Goal: Check status: Check status

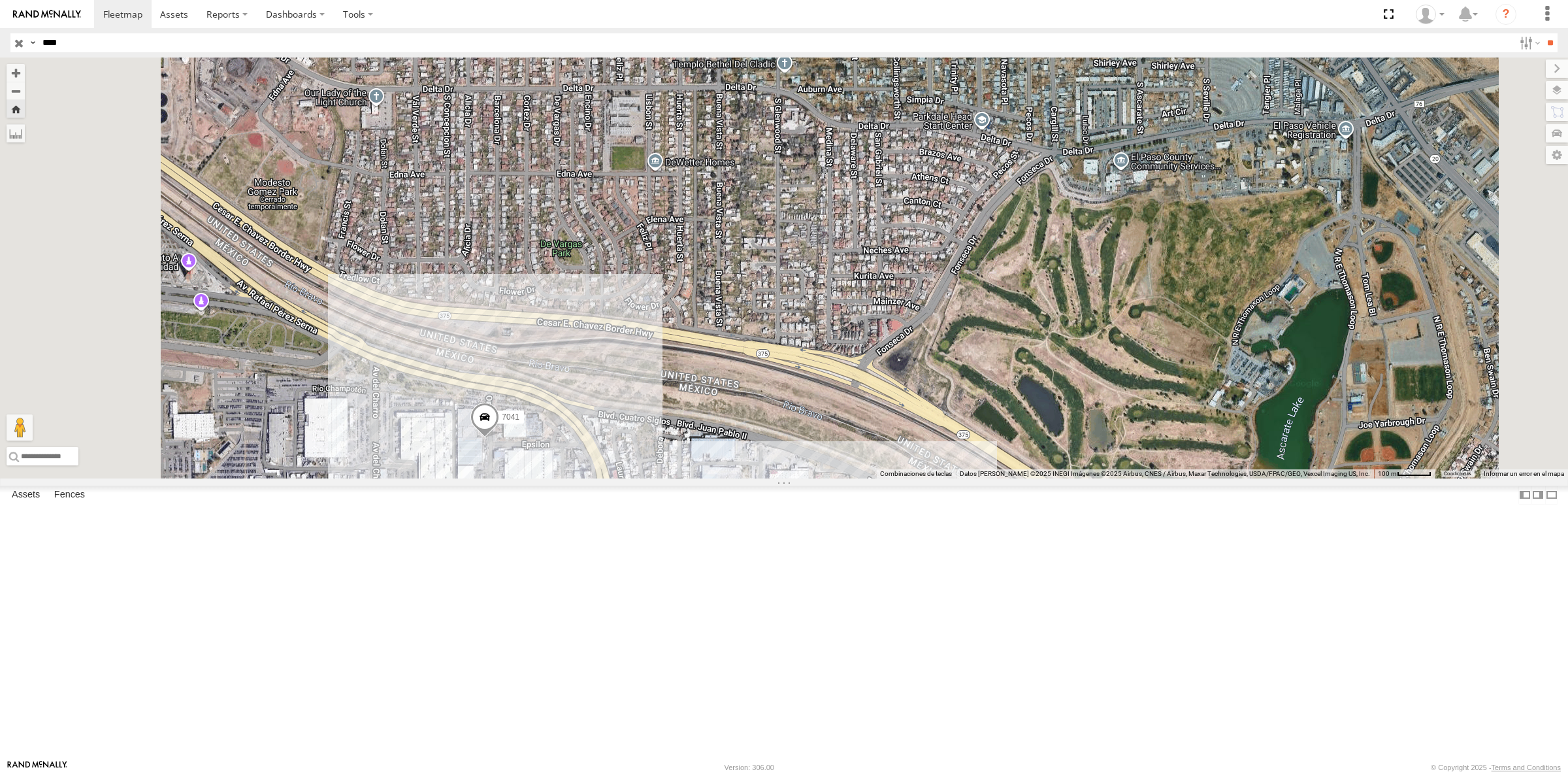
drag, startPoint x: 542, startPoint y: 429, endPoint x: 960, endPoint y: 550, distance: 435.2
click at [960, 479] on div "7041" at bounding box center [784, 268] width 1568 height 421
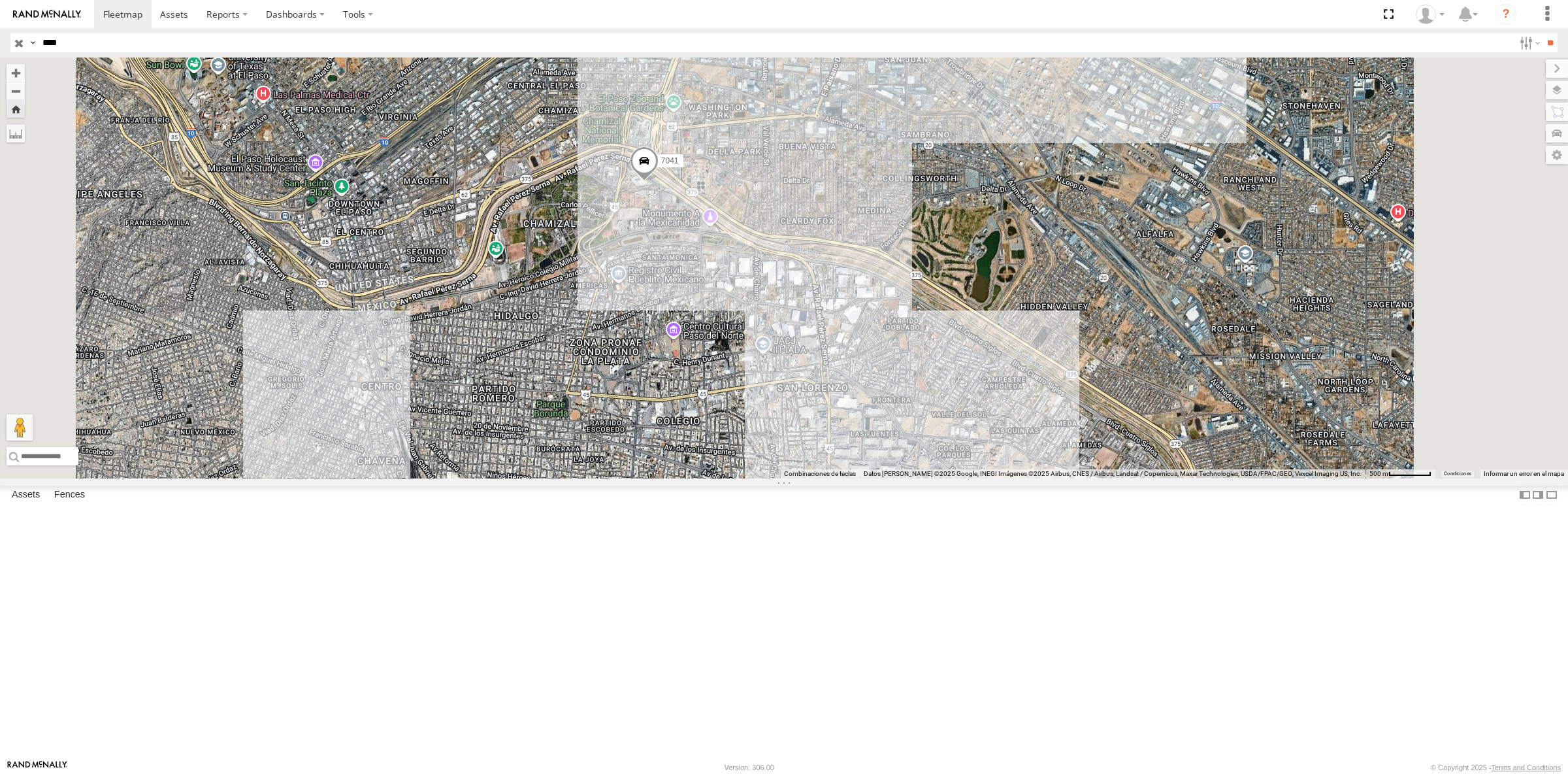
click at [0, 0] on div "FLEX NORTE" at bounding box center [0, 0] width 0 height 0
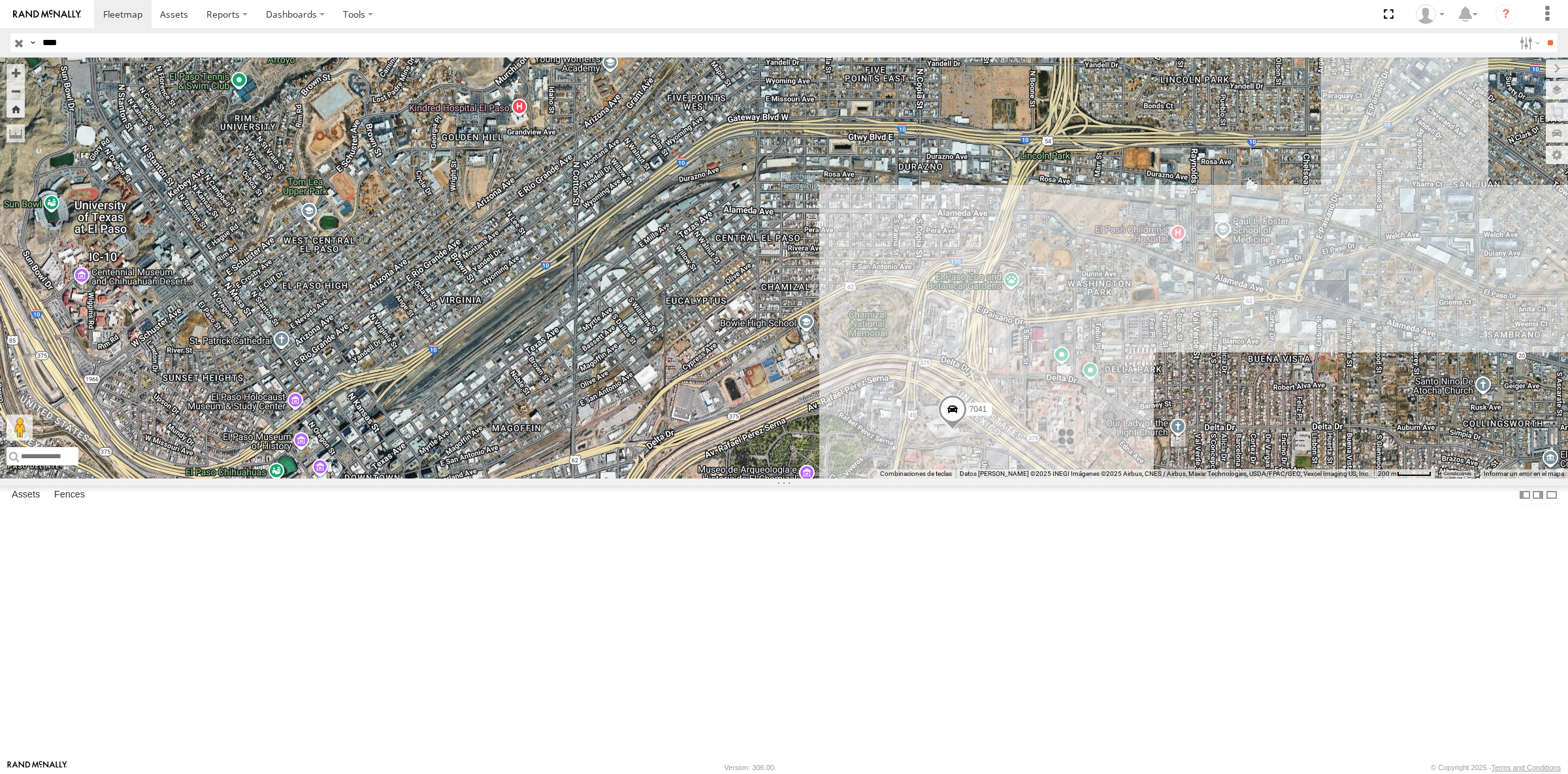
drag, startPoint x: 909, startPoint y: 382, endPoint x: 958, endPoint y: 406, distance: 54.6
click at [958, 406] on div "7041" at bounding box center [784, 268] width 1568 height 421
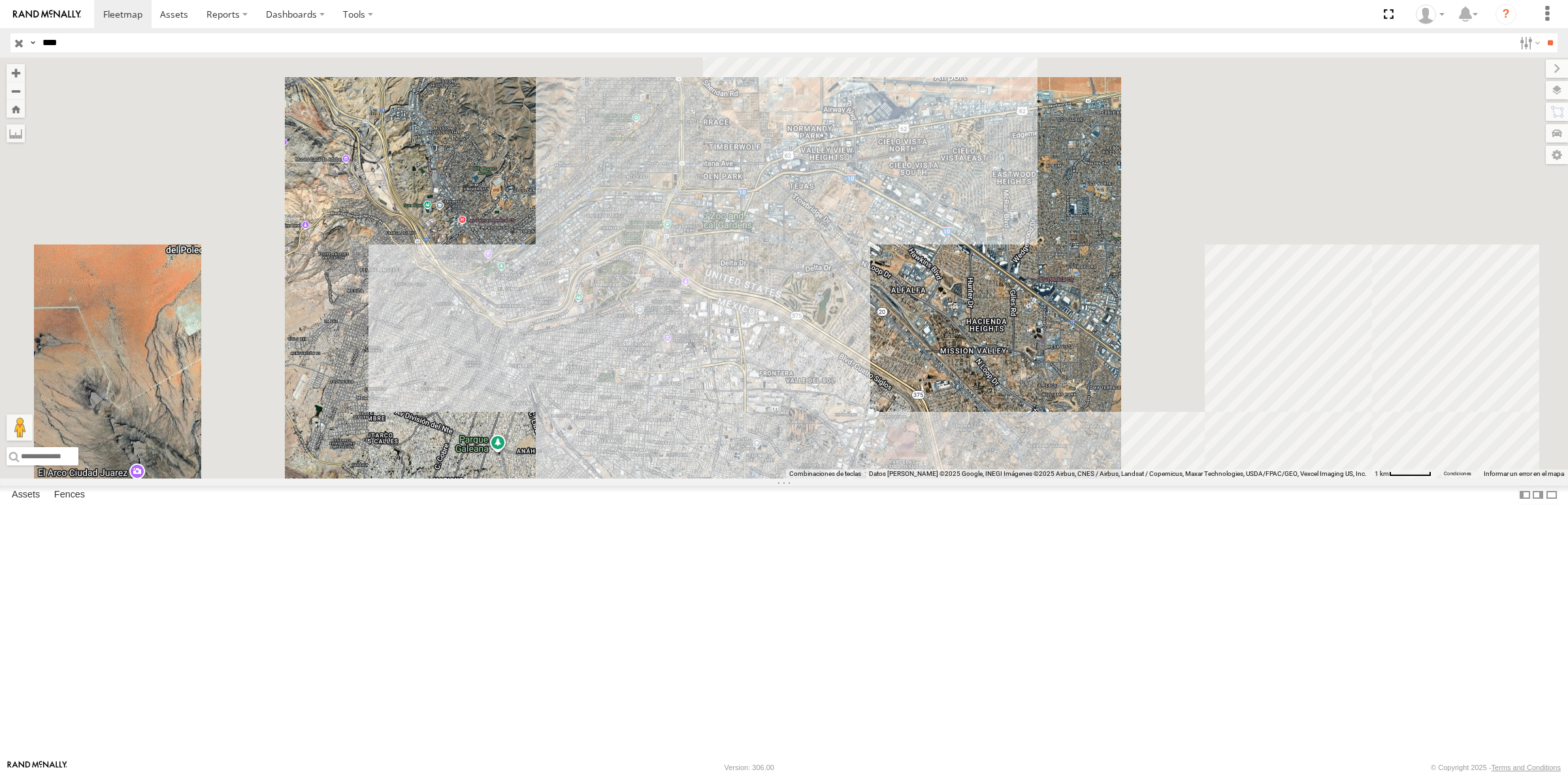
drag, startPoint x: 1057, startPoint y: 598, endPoint x: 758, endPoint y: 337, distance: 396.9
click at [760, 339] on div at bounding box center [784, 268] width 1568 height 421
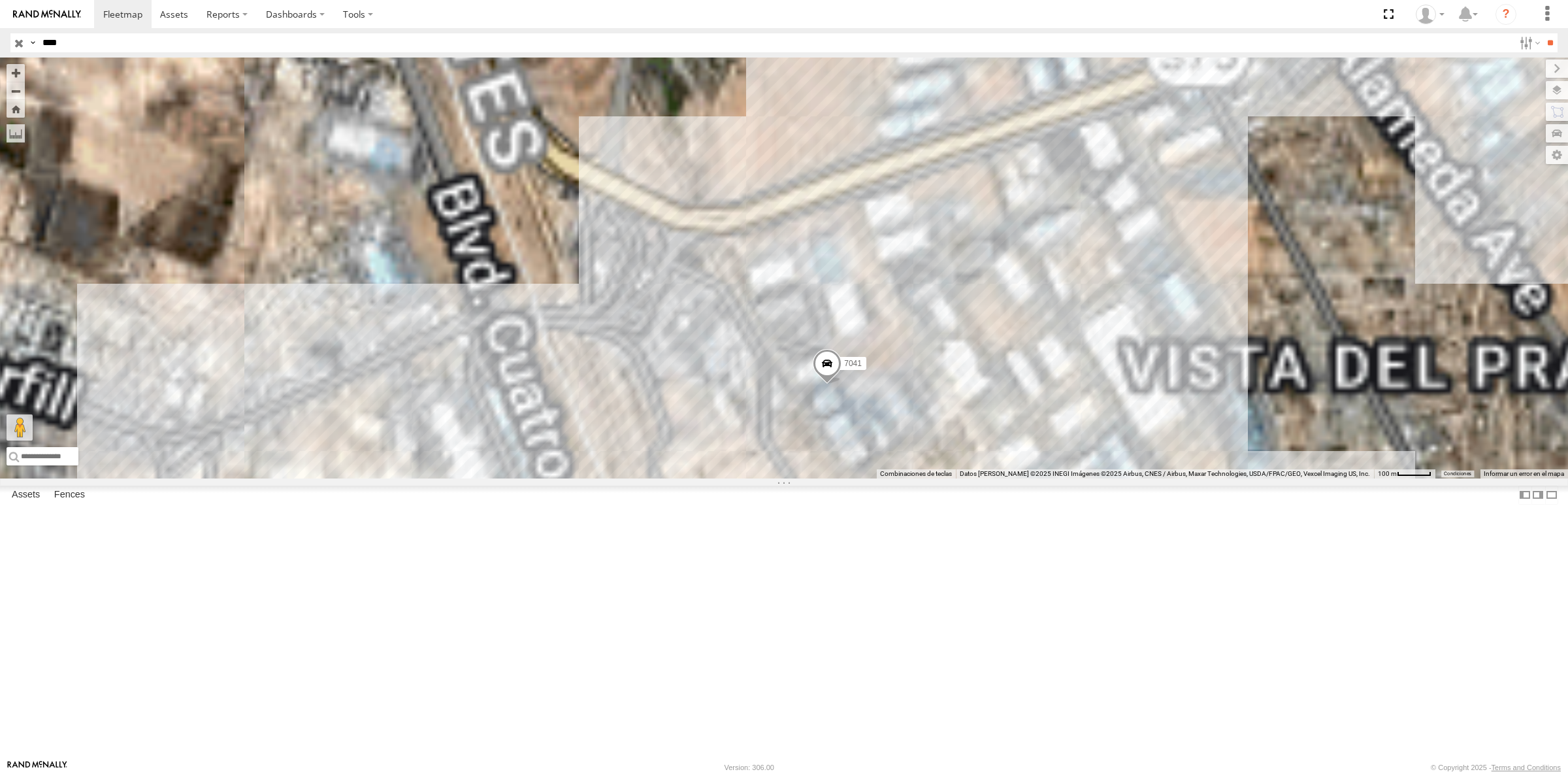
drag, startPoint x: 971, startPoint y: 652, endPoint x: 997, endPoint y: 549, distance: 106.2
click at [997, 479] on div "7041" at bounding box center [784, 268] width 1568 height 421
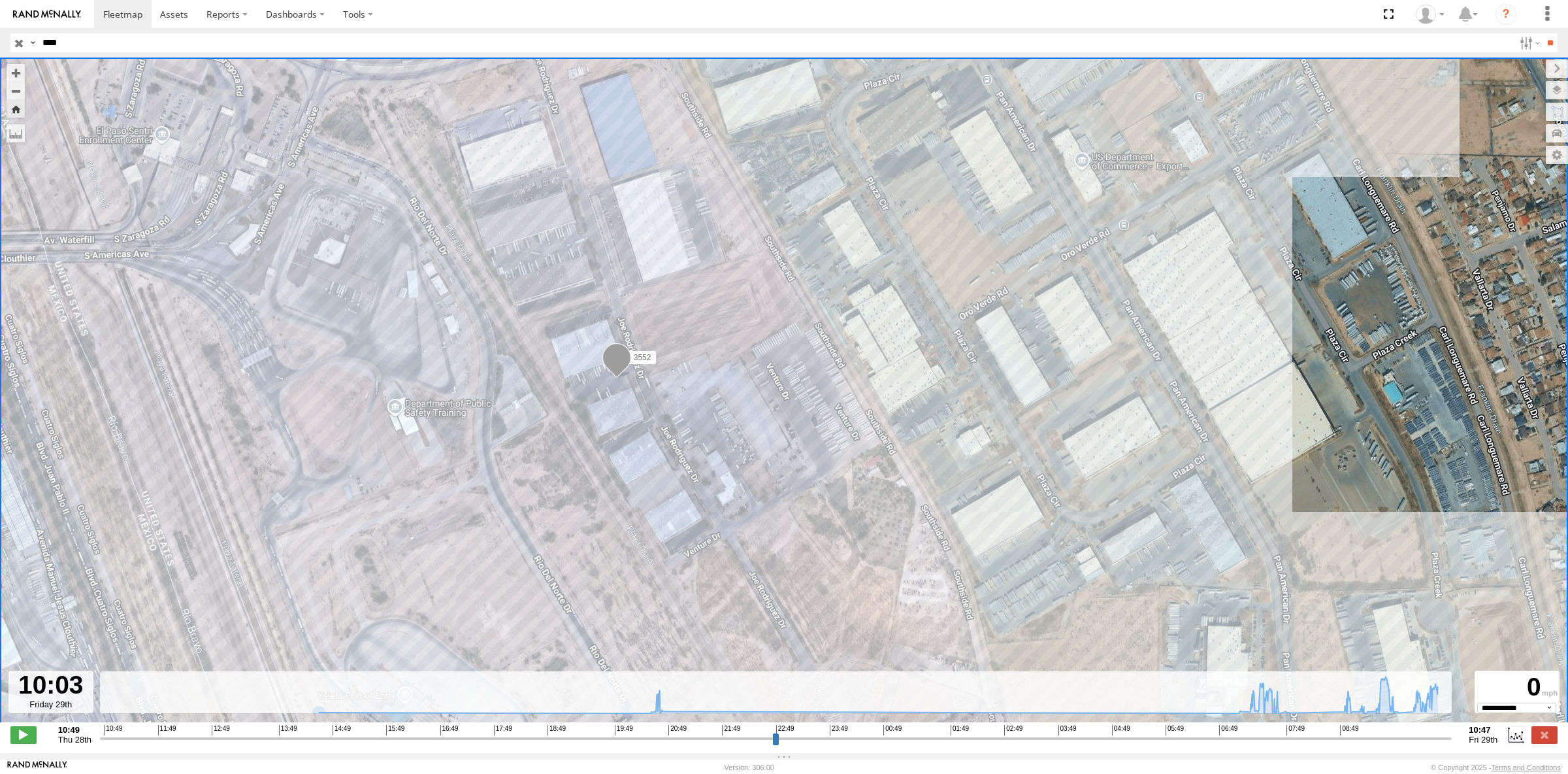
select select "**********"
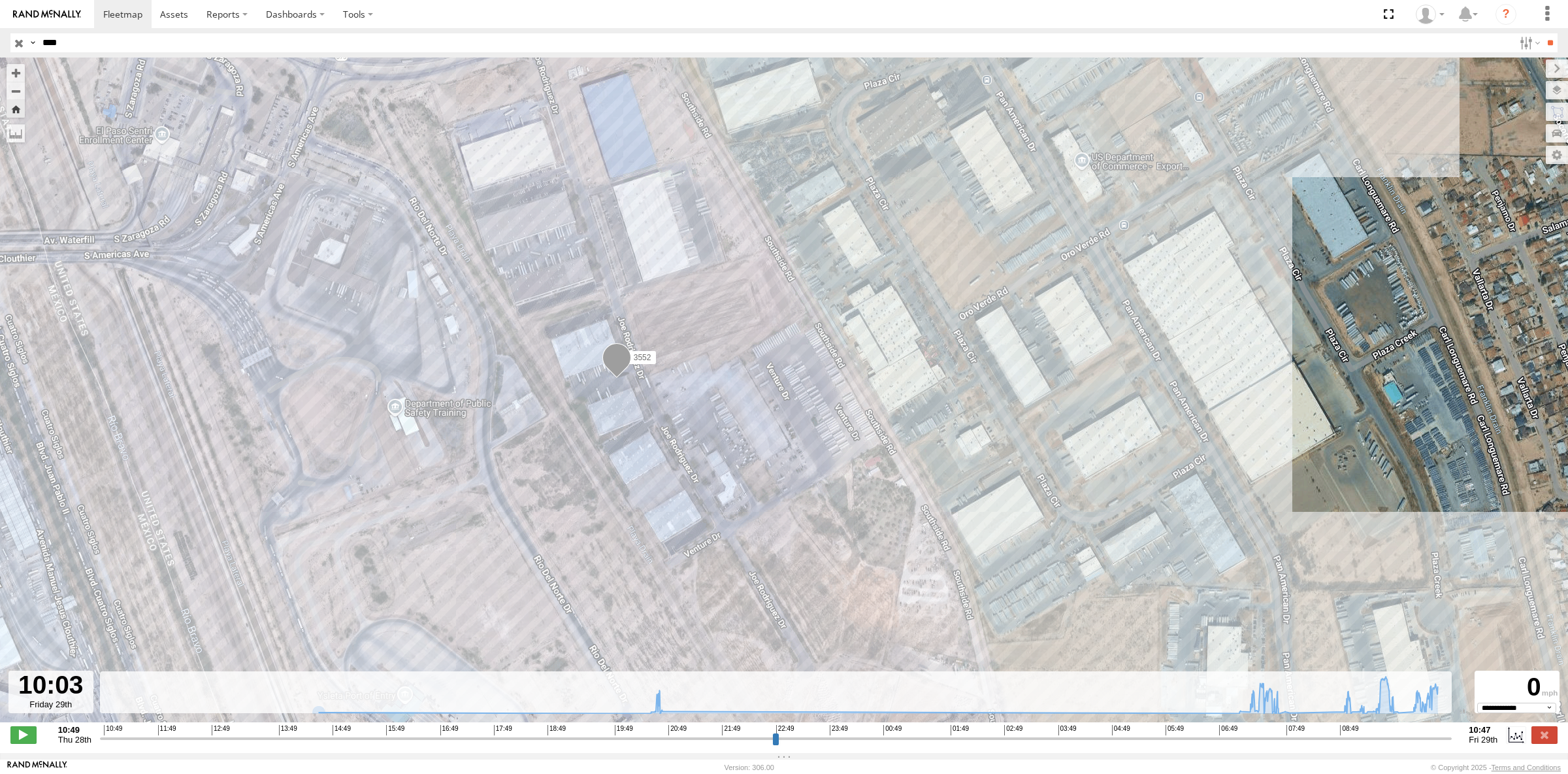
click at [242, 29] on header "Search Query Asset ID Asset Label Registration Manufacturer Model VIN Job ID IP" at bounding box center [784, 43] width 1568 height 29
click at [235, 39] on input "****" at bounding box center [775, 43] width 1477 height 19
click at [1543, 33] on input "**" at bounding box center [1550, 43] width 15 height 19
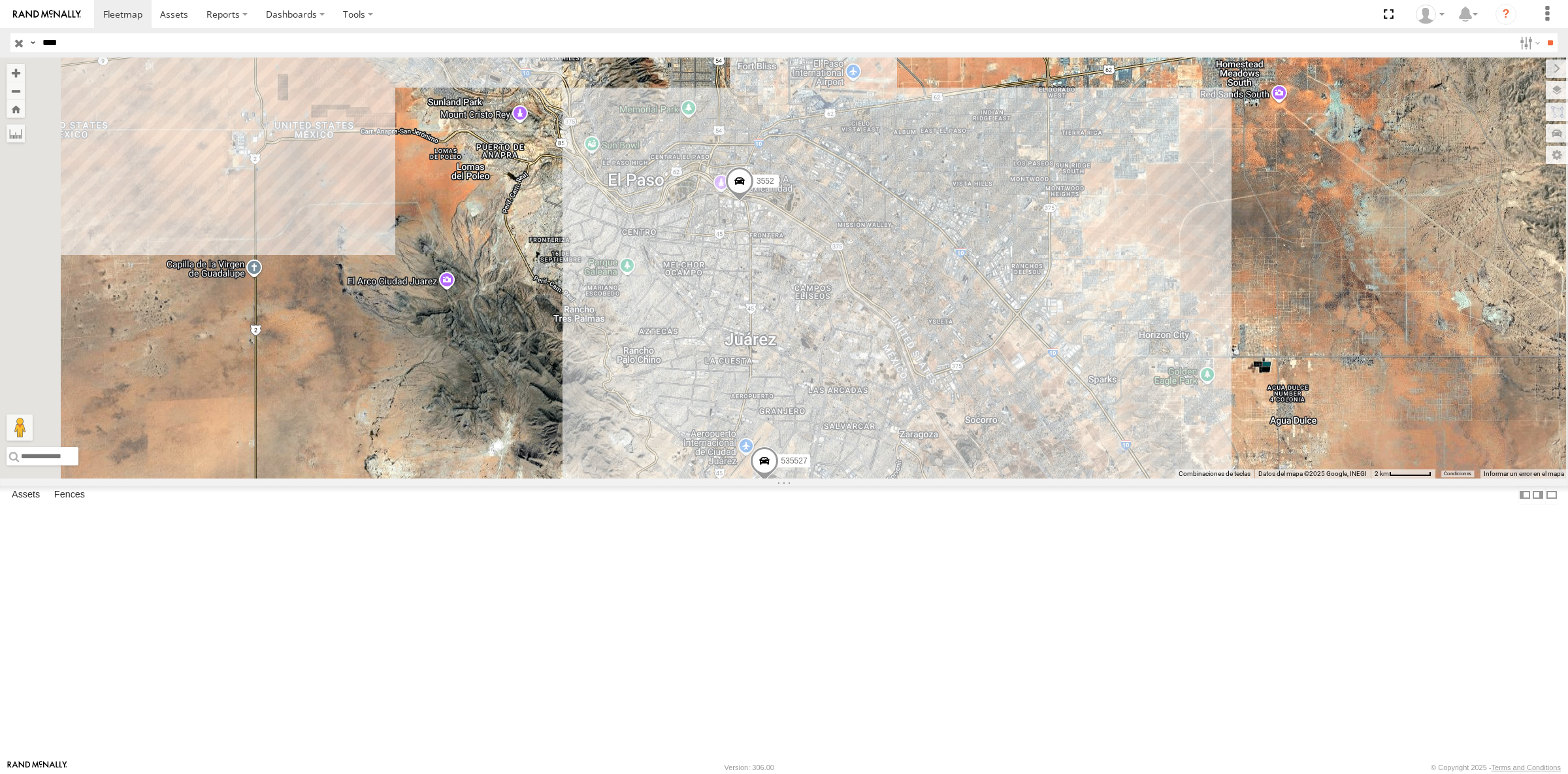
click at [0, 0] on div "3552" at bounding box center [0, 0] width 0 height 0
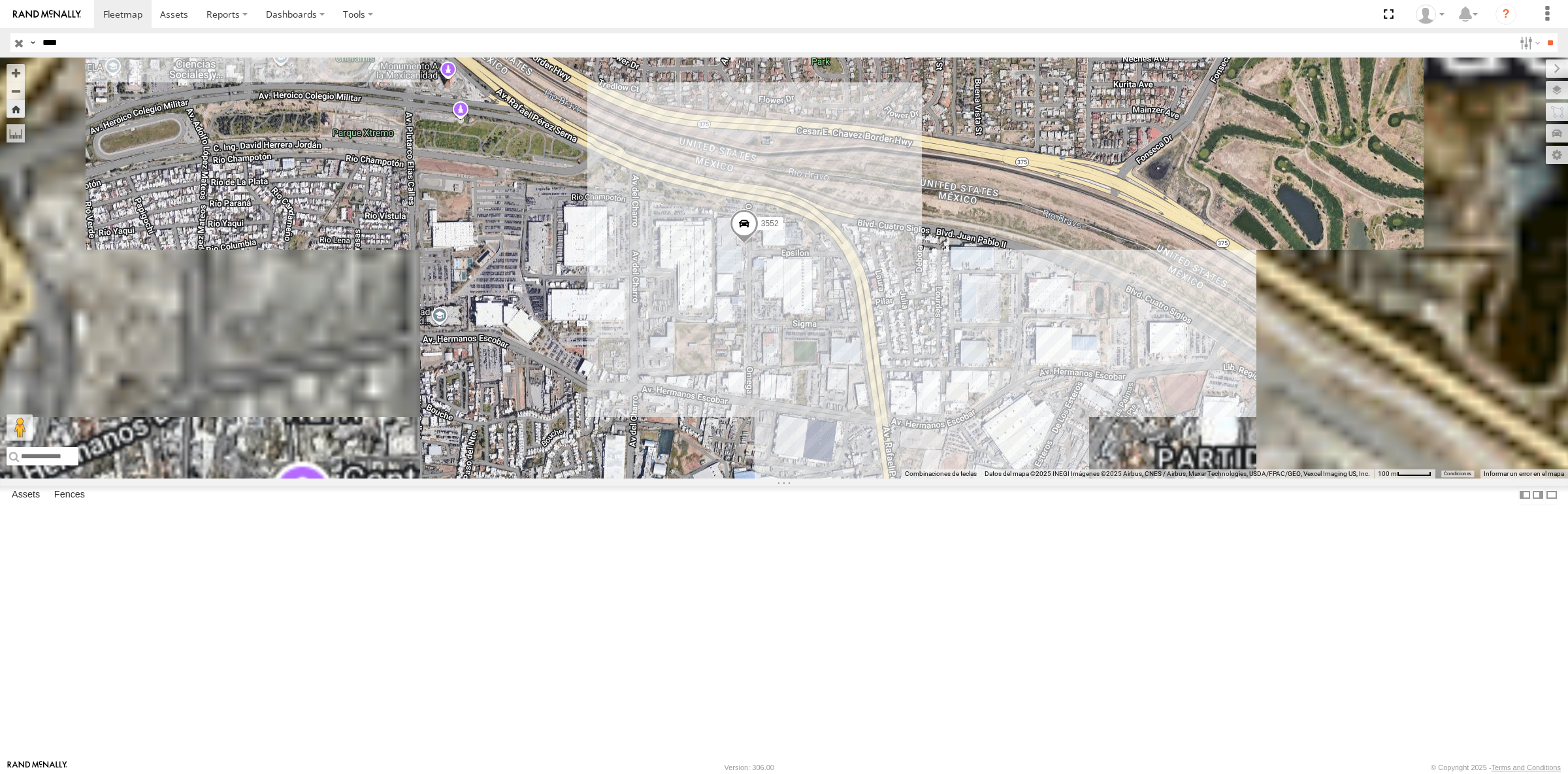
drag, startPoint x: 963, startPoint y: 297, endPoint x: 918, endPoint y: 290, distance: 45.5
click at [918, 290] on div "3552" at bounding box center [784, 268] width 1568 height 421
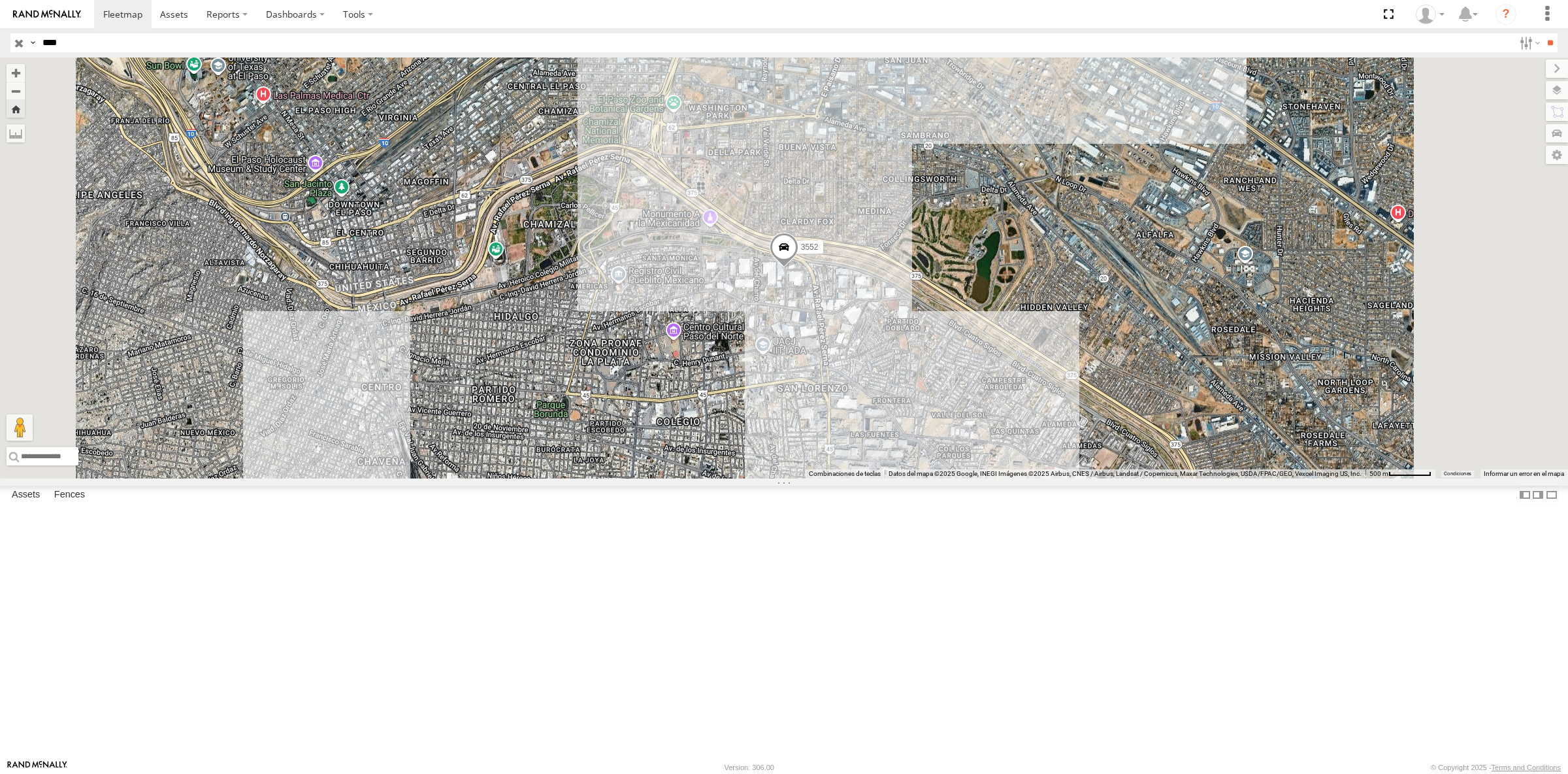
click at [0, 0] on div "FLEX NORTE" at bounding box center [0, 0] width 0 height 0
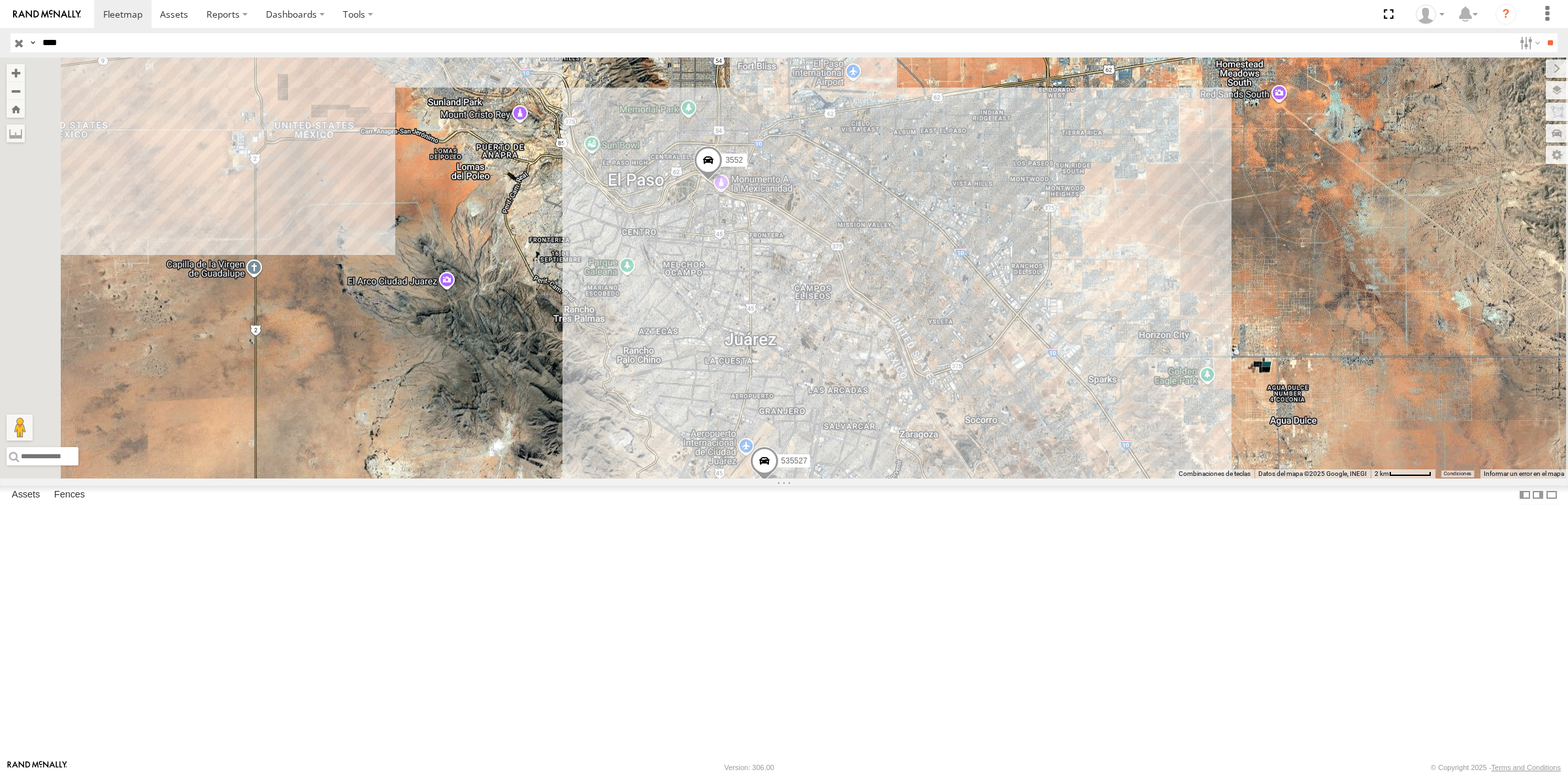
click at [0, 0] on div "FLEX NORTE" at bounding box center [0, 0] width 0 height 0
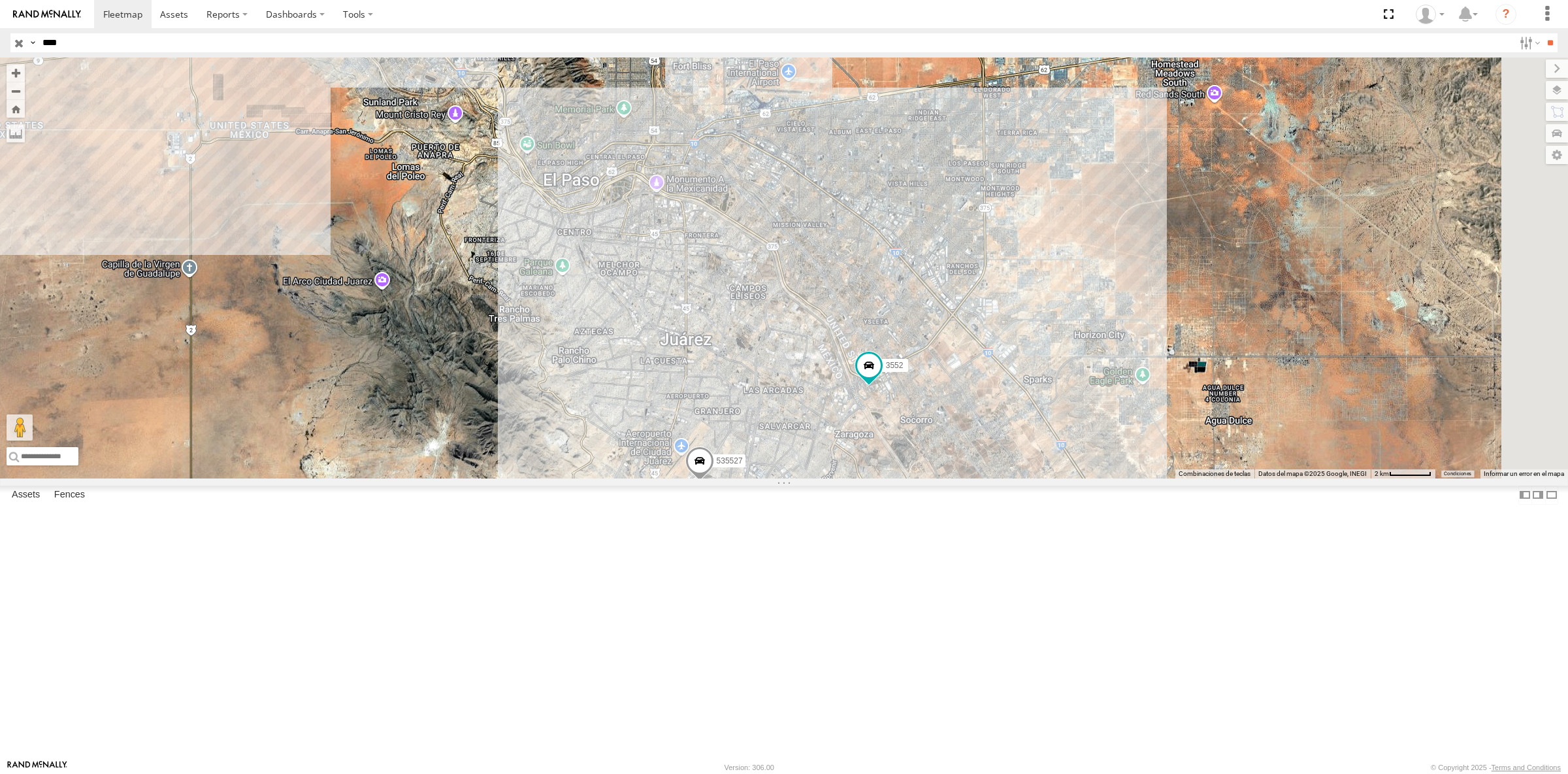
click at [0, 0] on div "3552" at bounding box center [0, 0] width 0 height 0
